Goal: Task Accomplishment & Management: Manage account settings

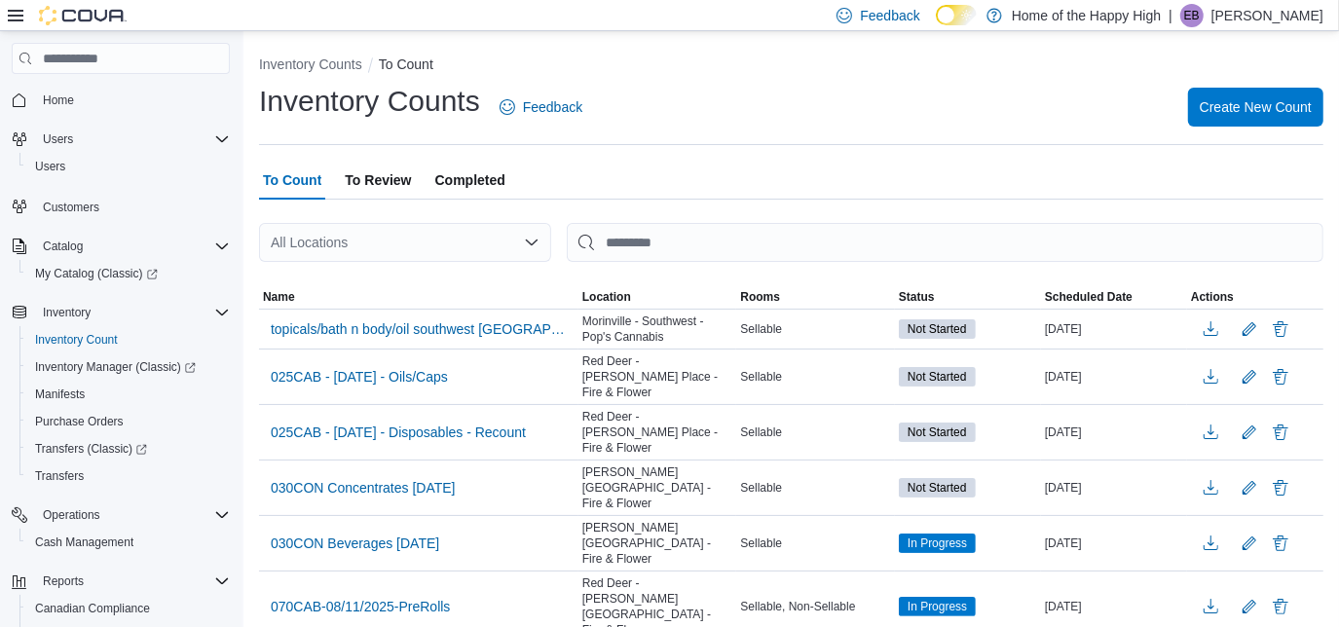
click at [1307, 19] on p "[PERSON_NAME]" at bounding box center [1268, 15] width 112 height 23
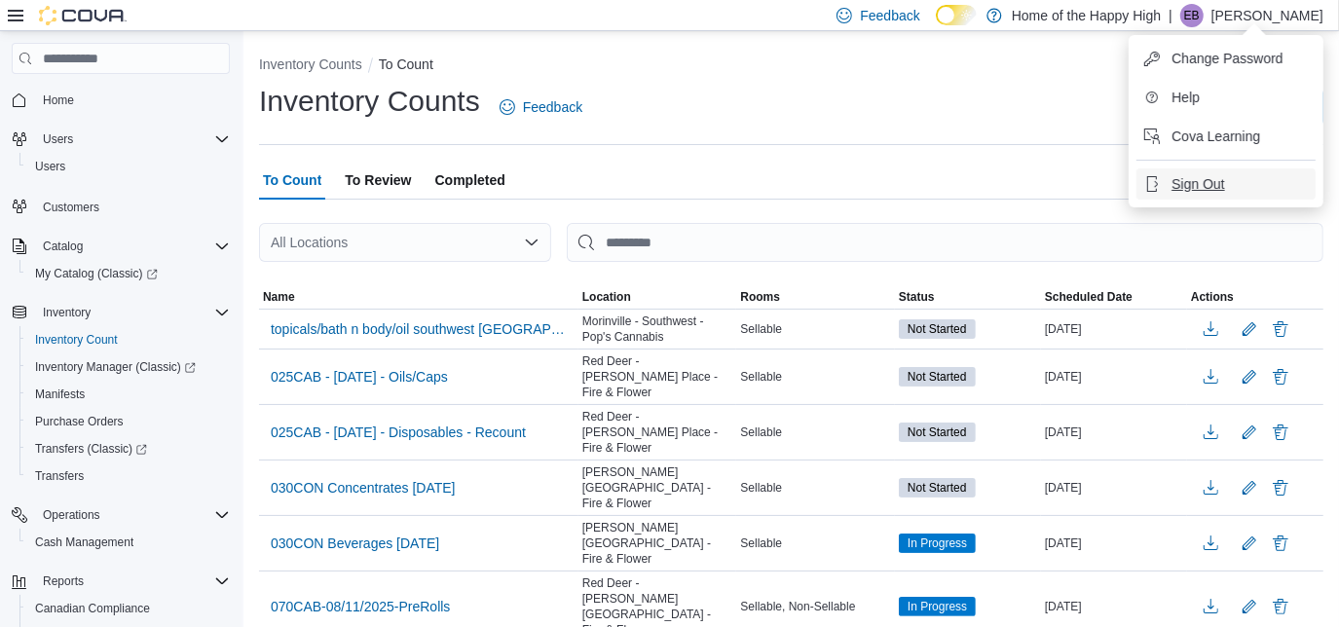
click at [1206, 181] on span "Sign Out" at bounding box center [1198, 183] width 53 height 19
